Goal: Task Accomplishment & Management: Manage account settings

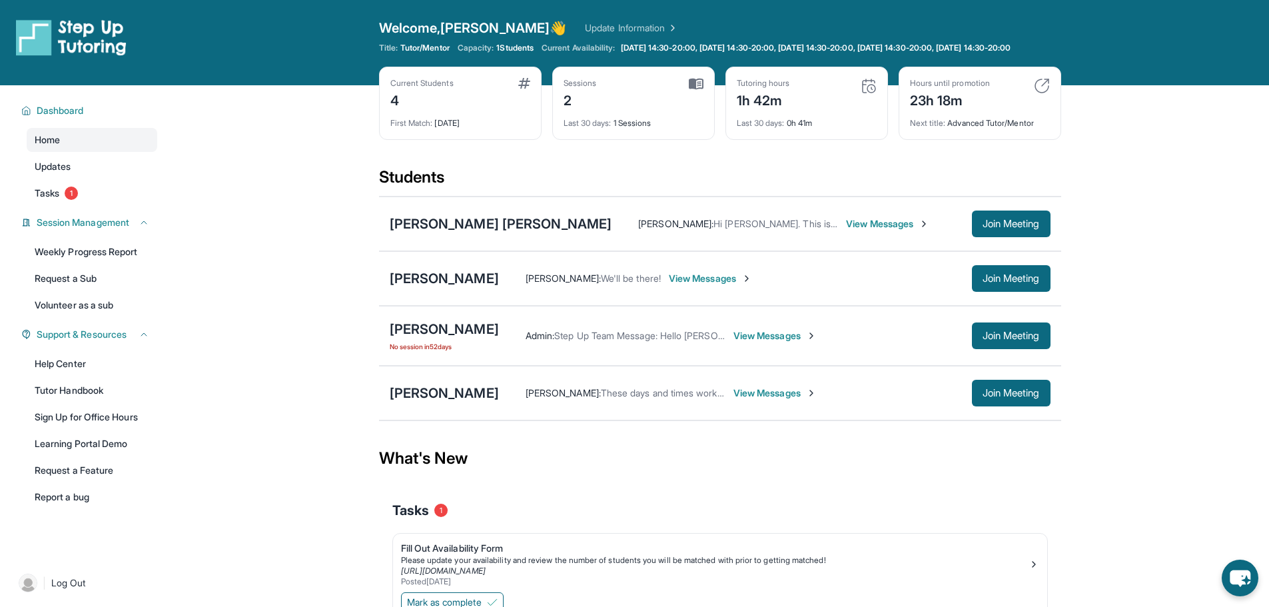
click at [703, 451] on div "What's New" at bounding box center [720, 458] width 682 height 59
drag, startPoint x: 789, startPoint y: 358, endPoint x: 775, endPoint y: 350, distance: 16.5
click at [787, 349] on div "Admin : Step Up Team Message: Hello [PERSON_NAME] and [PERSON_NAME]! 👋 We haven…" at bounding box center [775, 335] width 552 height 27
click at [775, 342] on span "View Messages" at bounding box center [774, 335] width 83 height 13
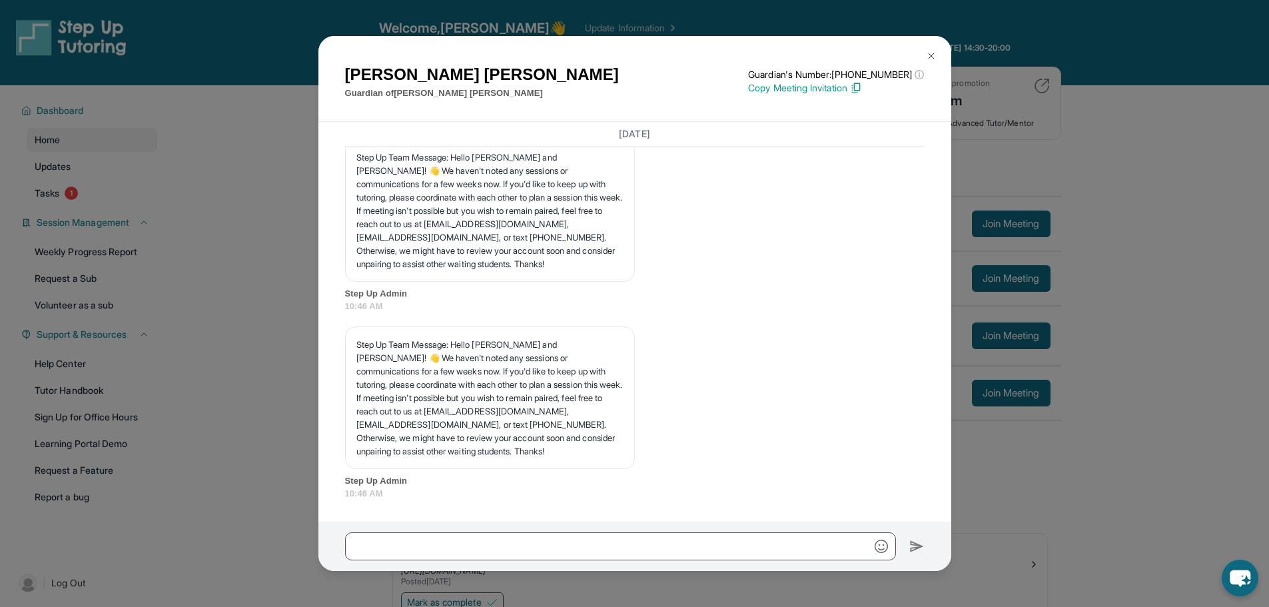
scroll to position [9592, 0]
click at [926, 53] on img at bounding box center [931, 56] width 11 height 11
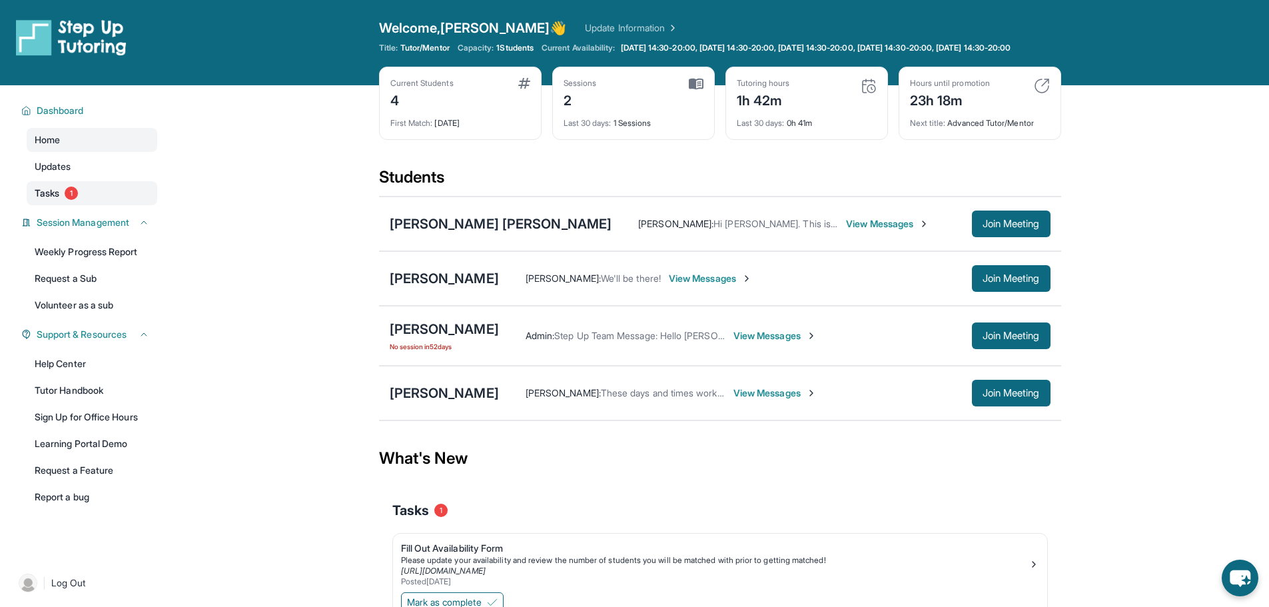
click at [83, 201] on link "Tasks 1" at bounding box center [92, 193] width 131 height 24
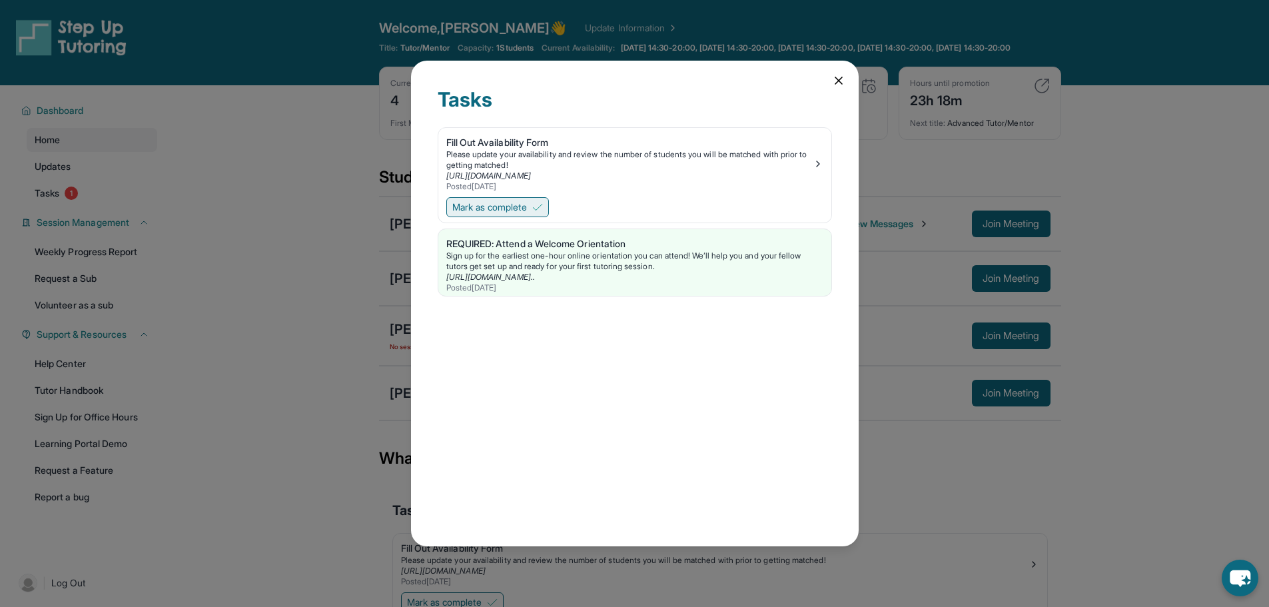
click at [499, 215] on button "Mark as complete" at bounding box center [497, 207] width 103 height 20
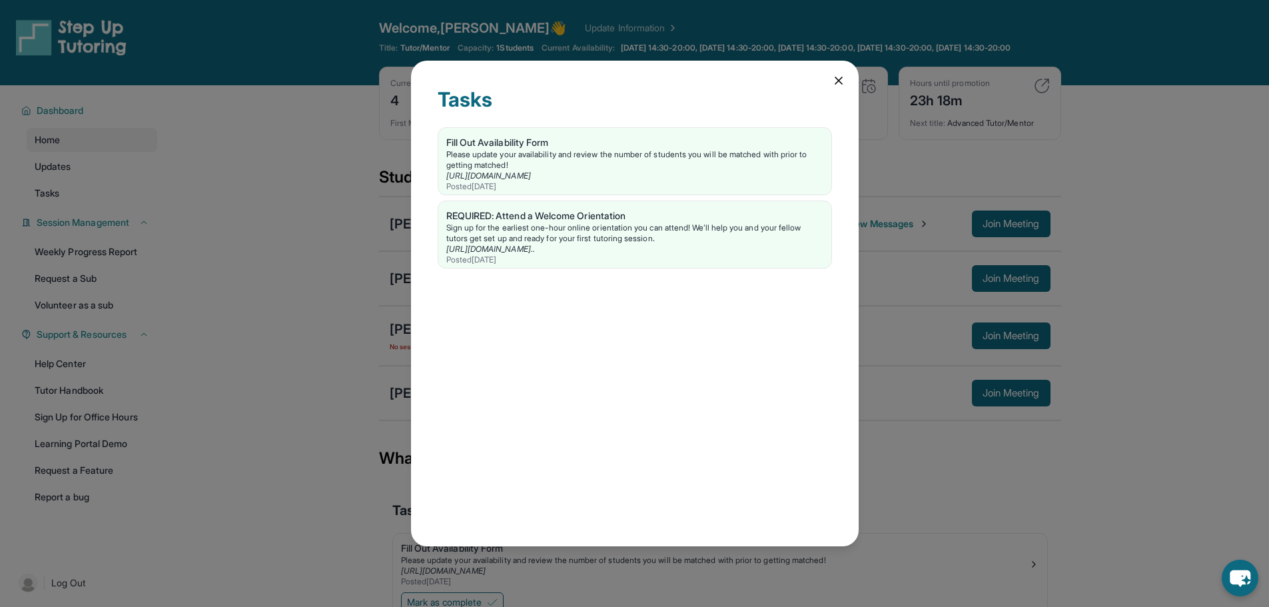
click at [488, 125] on div "Tasks" at bounding box center [635, 107] width 394 height 40
click at [531, 179] on link "[URL][DOMAIN_NAME]" at bounding box center [488, 176] width 85 height 10
click at [342, 308] on div "Tasks Fill Out Availability Form Please update your availability and review the…" at bounding box center [634, 303] width 1269 height 607
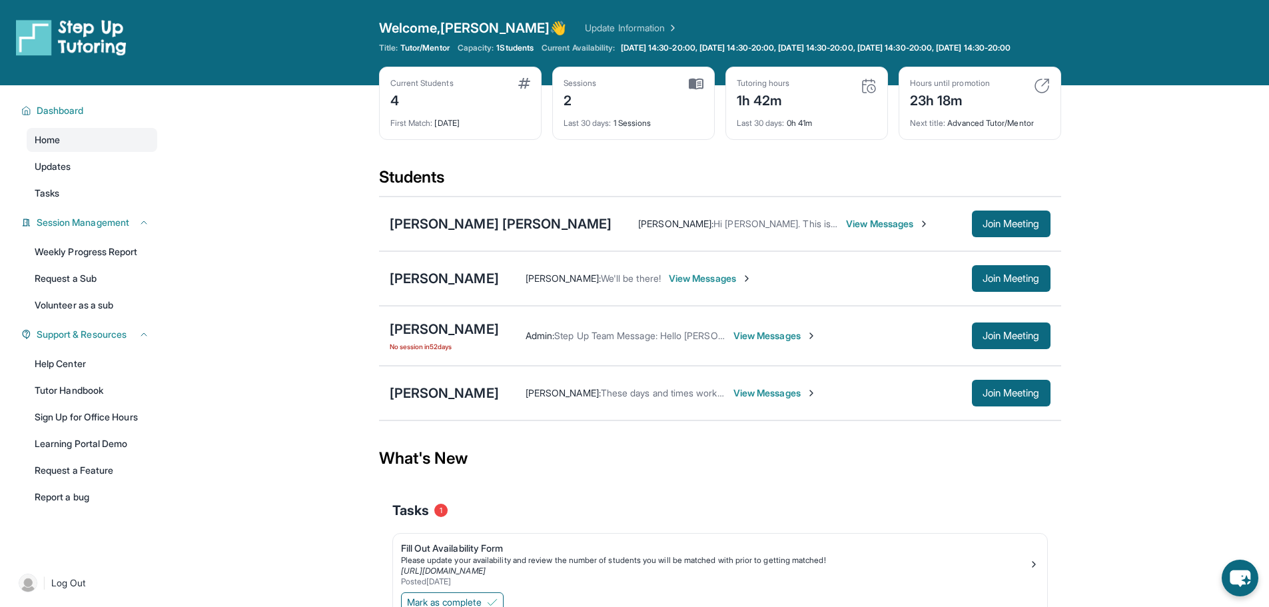
click at [788, 499] on div "Tasks 1" at bounding box center [720, 510] width 656 height 45
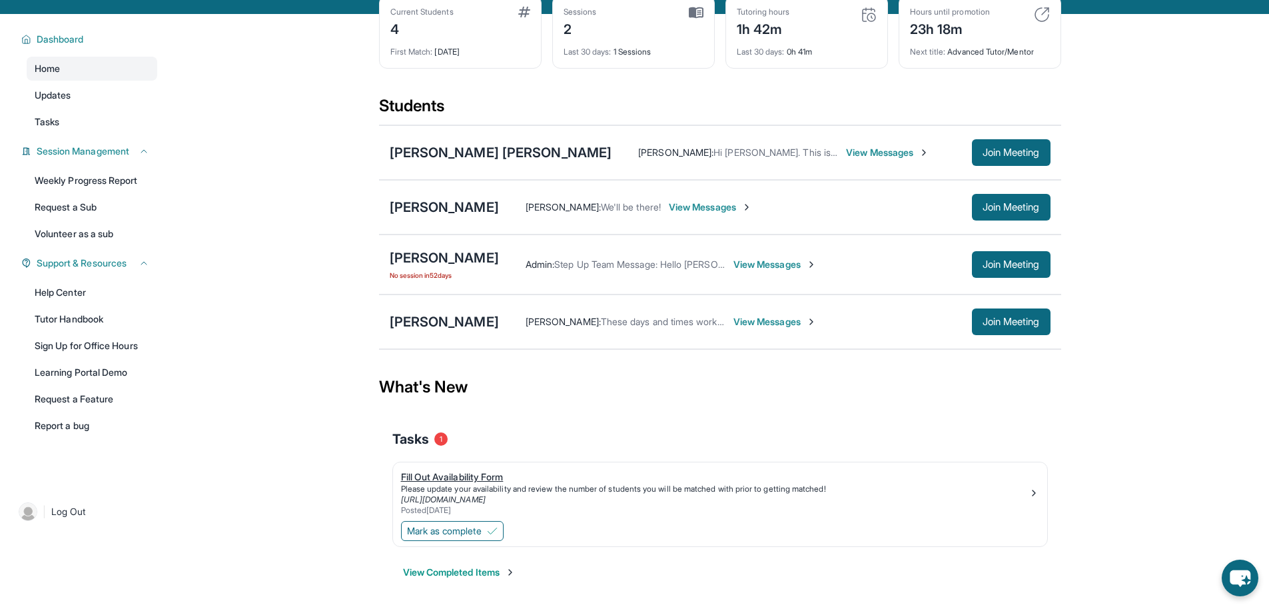
scroll to position [96, 0]
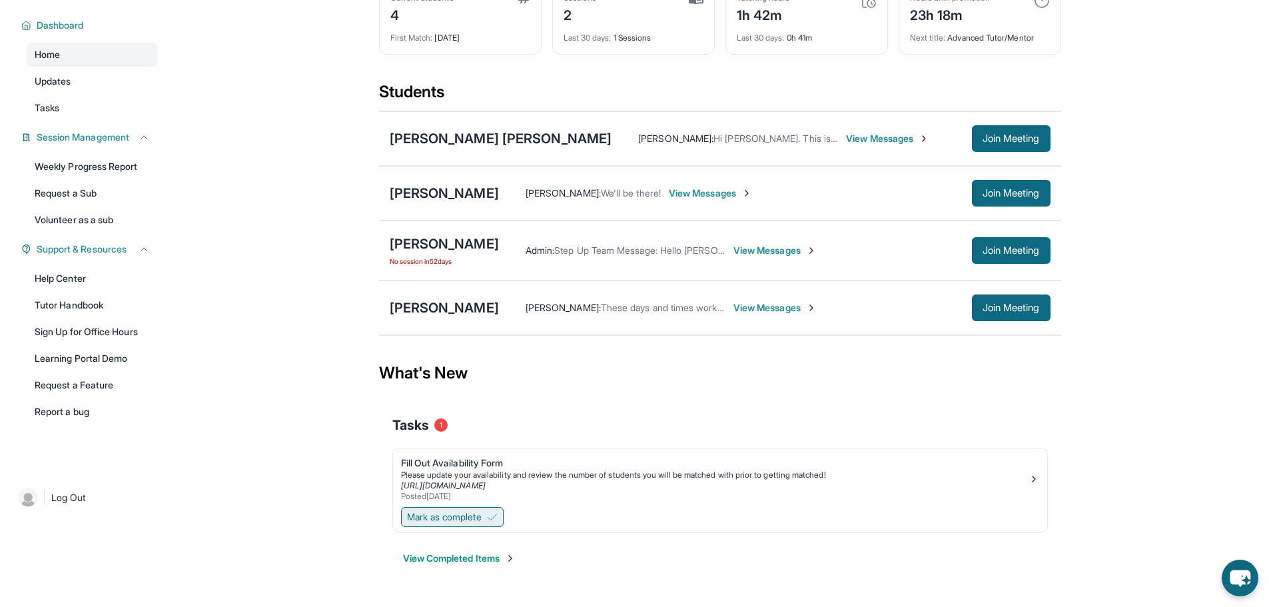
click at [465, 514] on span "Mark as complete" at bounding box center [444, 516] width 75 height 13
